Goal: Find specific page/section: Find specific page/section

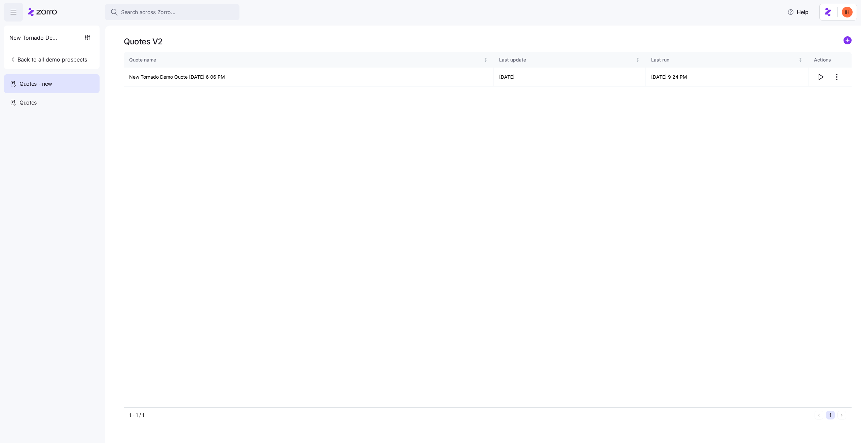
click at [191, 42] on div "Quotes V2" at bounding box center [488, 41] width 728 height 10
click at [196, 72] on td "New Tornado Demo Quote 08/25/2025 6:06 PM" at bounding box center [309, 77] width 370 height 19
click at [194, 84] on td "New Tornado Demo Quote 08/25/2025 6:06 PM" at bounding box center [309, 77] width 370 height 19
click at [194, 77] on td "New Tornado Demo Quote 08/25/2025 6:06 PM" at bounding box center [309, 77] width 370 height 19
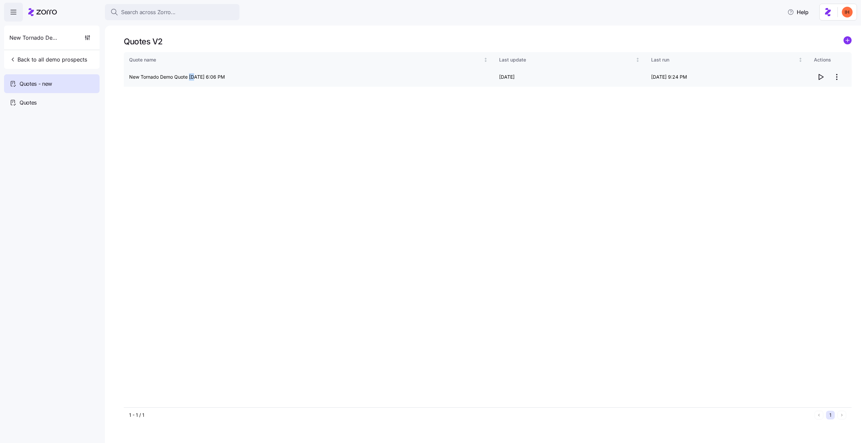
click at [194, 77] on td "New Tornado Demo Quote 08/25/2025 6:06 PM" at bounding box center [309, 77] width 370 height 19
click at [147, 77] on td "New Tornado Demo Quote 08/25/2025 6:06 PM" at bounding box center [309, 77] width 370 height 19
